Goal: Information Seeking & Learning: Learn about a topic

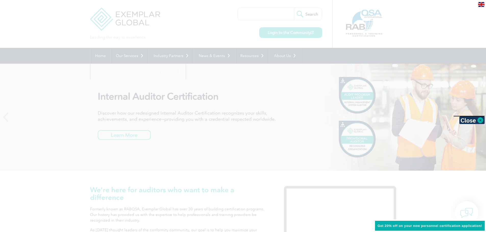
drag, startPoint x: 400, startPoint y: 138, endPoint x: 369, endPoint y: 29, distance: 113.4
click at [480, 121] on img at bounding box center [472, 121] width 26 height 8
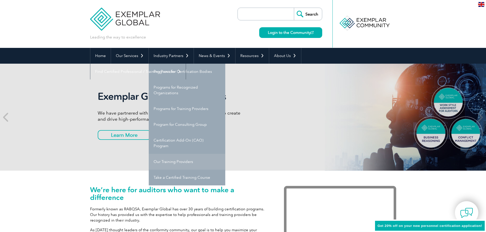
click at [180, 160] on link "Our Training Providers" at bounding box center [187, 162] width 77 height 16
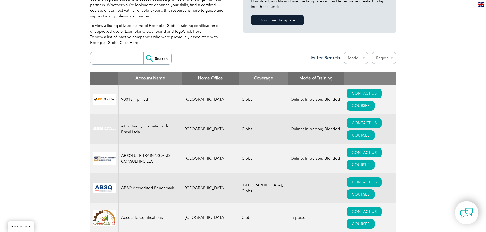
scroll to position [179, 0]
